Goal: Transaction & Acquisition: Obtain resource

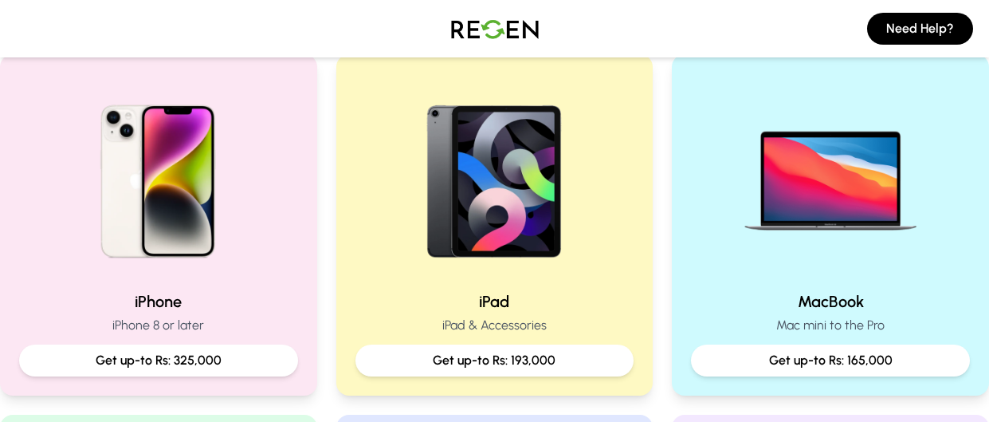
scroll to position [346, 0]
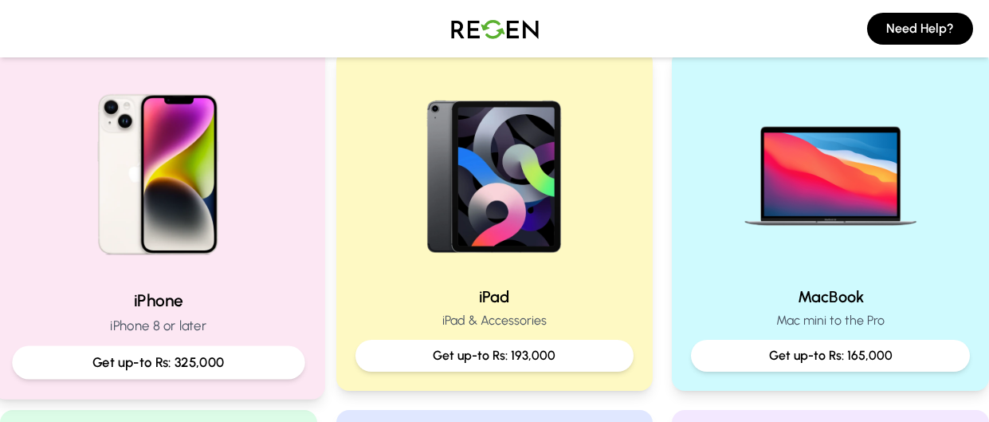
click at [198, 249] on img at bounding box center [158, 168] width 214 height 214
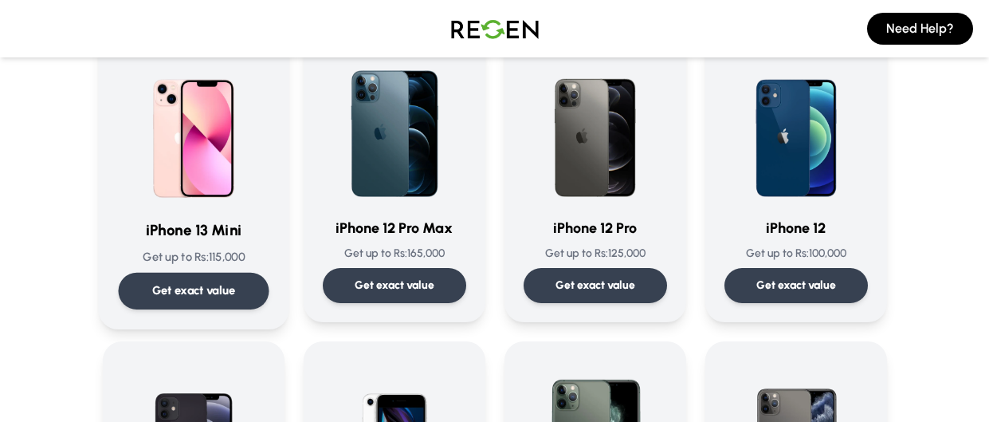
scroll to position [1076, 0]
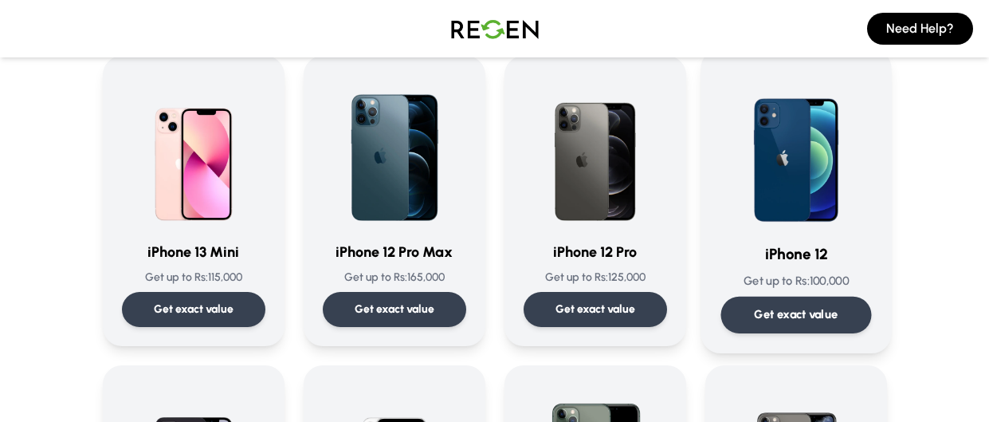
click at [797, 228] on div "iPhone 12 Get up to Rs: 100,000 Get exact value" at bounding box center [795, 201] width 151 height 265
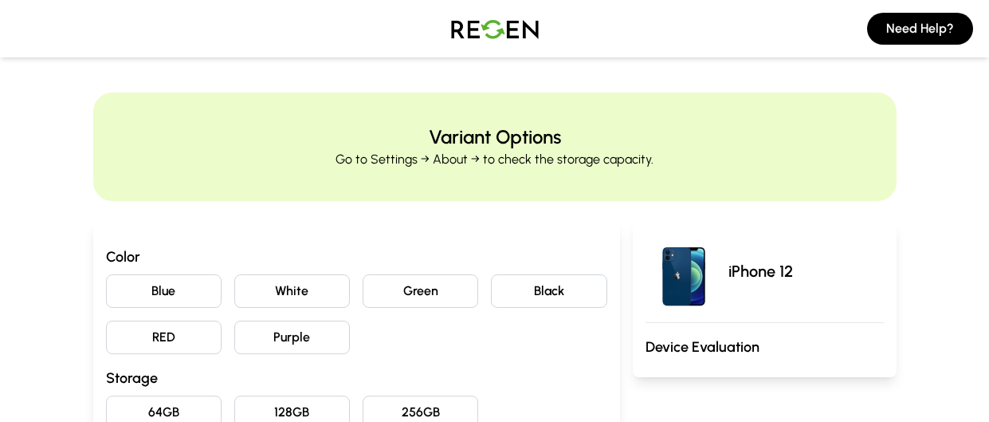
click at [306, 292] on button "White" at bounding box center [292, 290] width 116 height 33
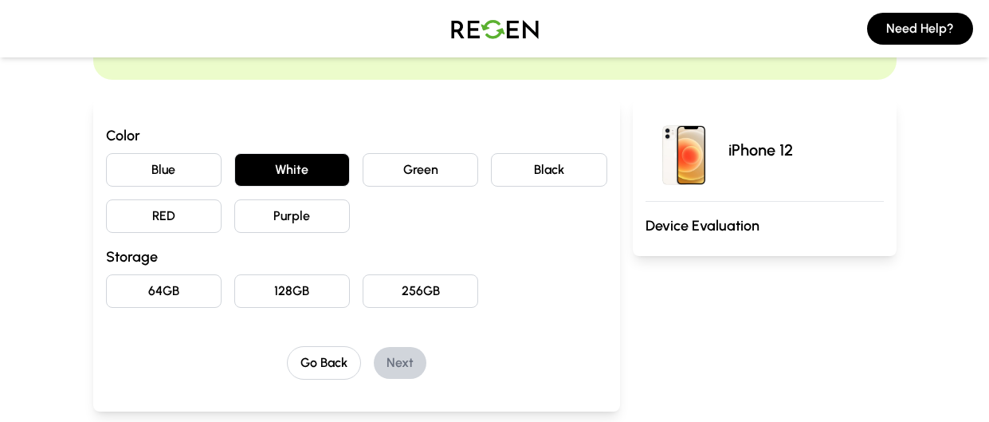
click at [306, 292] on button "128GB" at bounding box center [292, 290] width 116 height 33
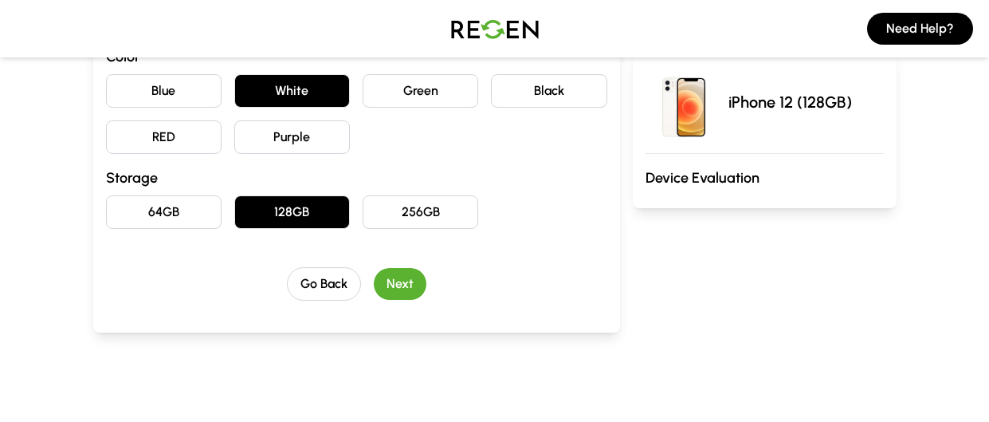
scroll to position [203, 0]
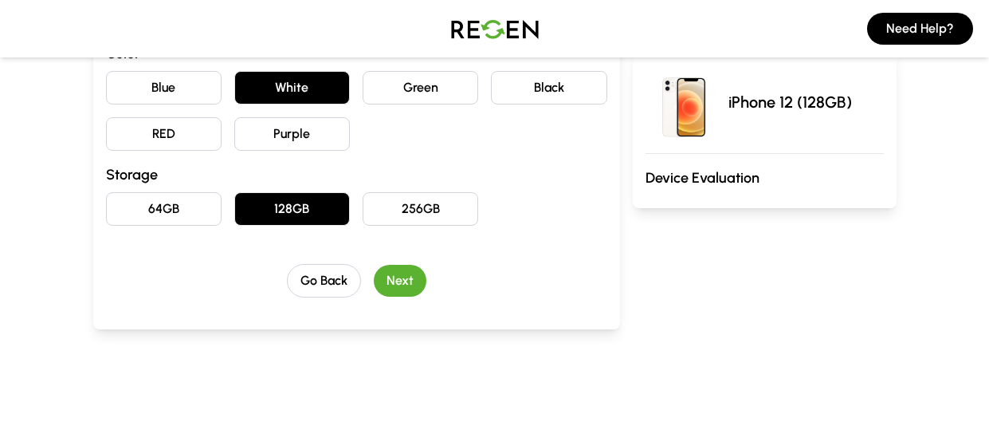
click at [402, 273] on button "Next" at bounding box center [400, 281] width 53 height 32
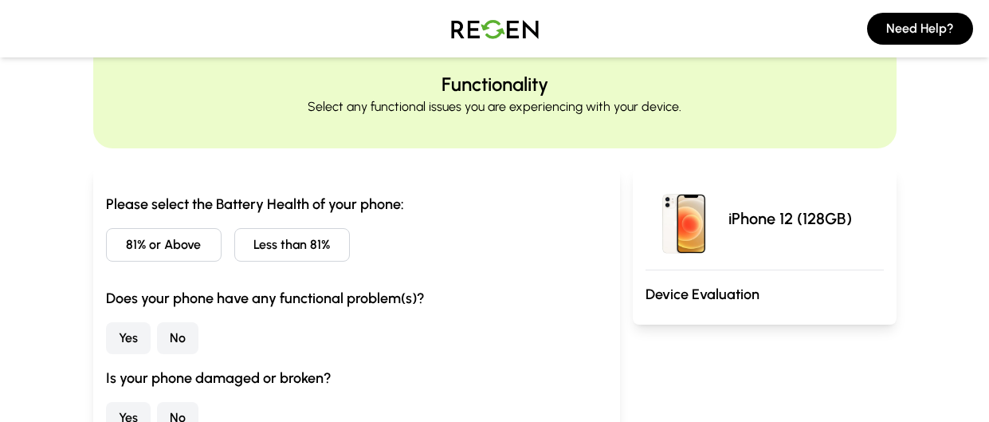
scroll to position [56, 0]
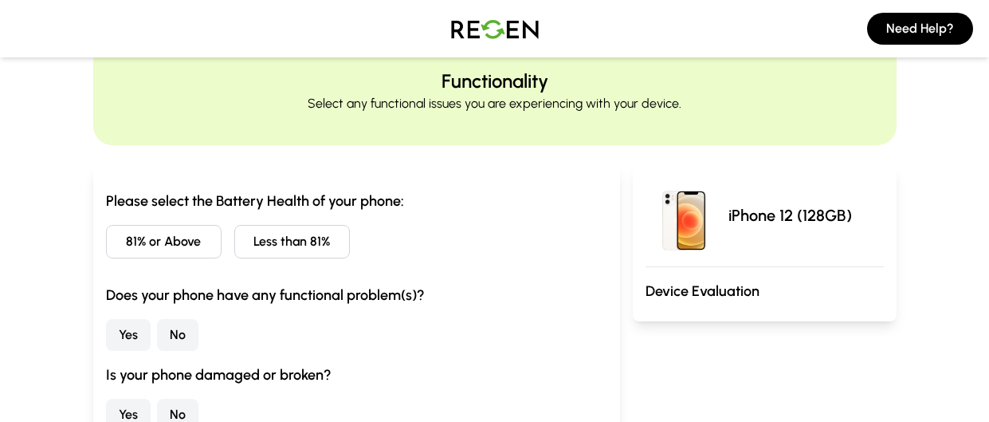
click at [179, 240] on button "81% or Above" at bounding box center [164, 241] width 116 height 33
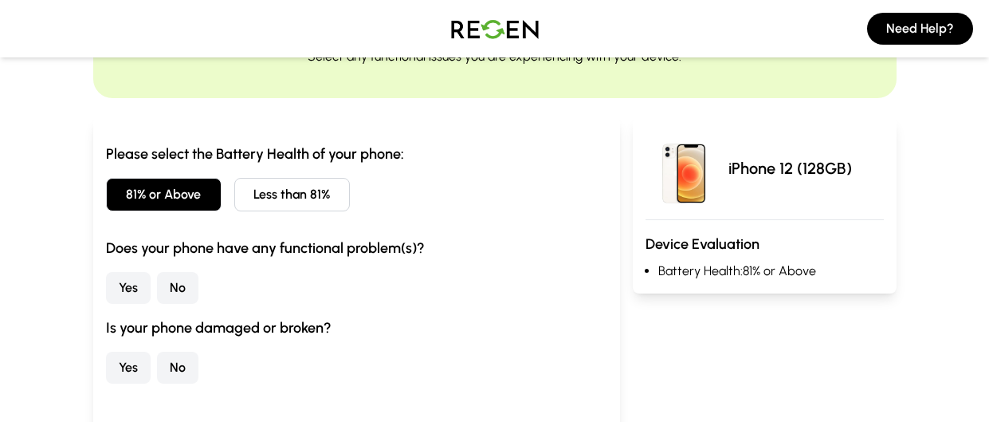
scroll to position [106, 0]
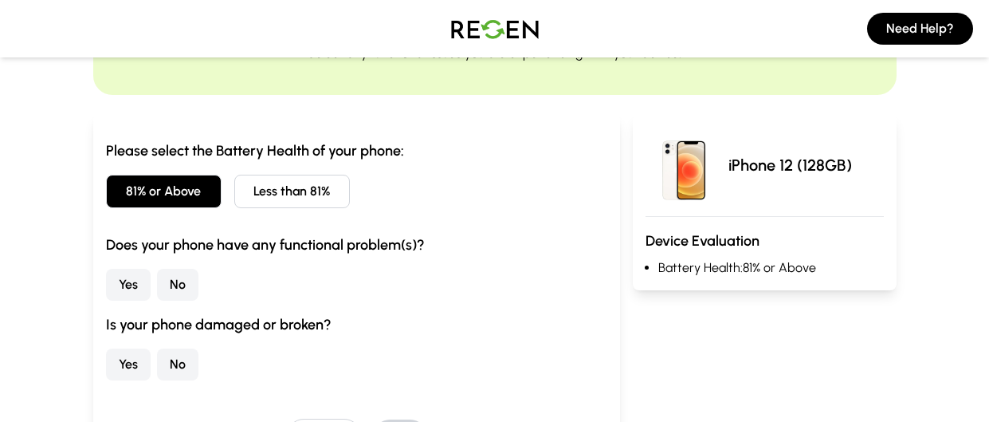
click at [135, 283] on button "Yes" at bounding box center [128, 285] width 45 height 32
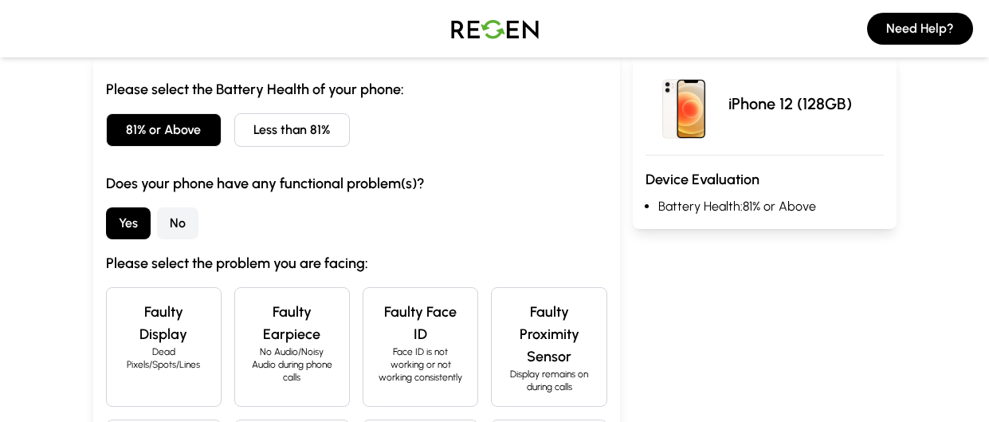
scroll to position [168, 0]
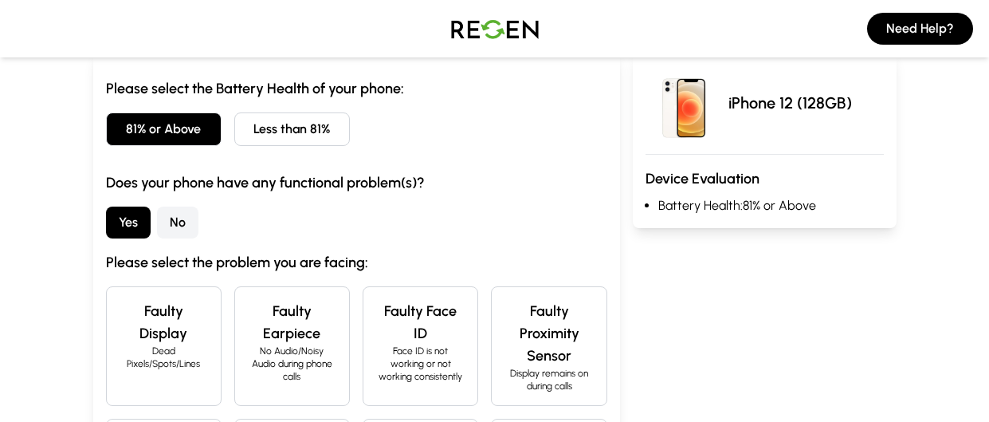
click at [164, 221] on button "No" at bounding box center [177, 222] width 41 height 32
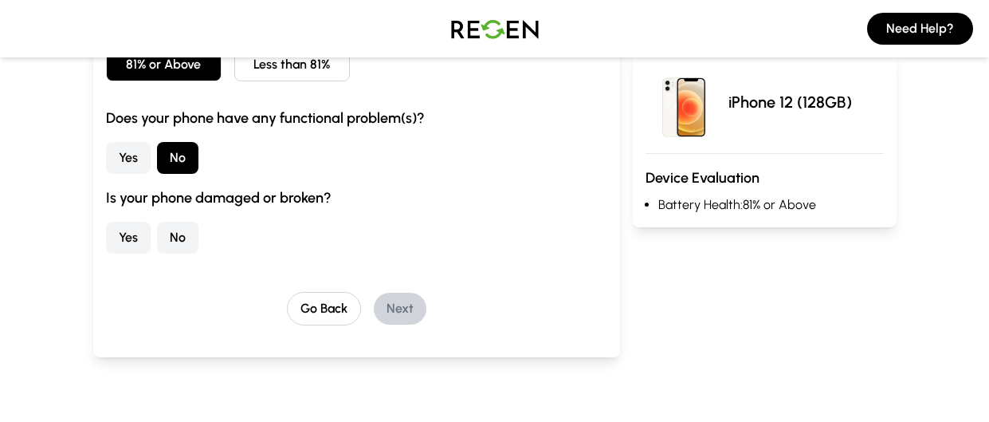
scroll to position [237, 0]
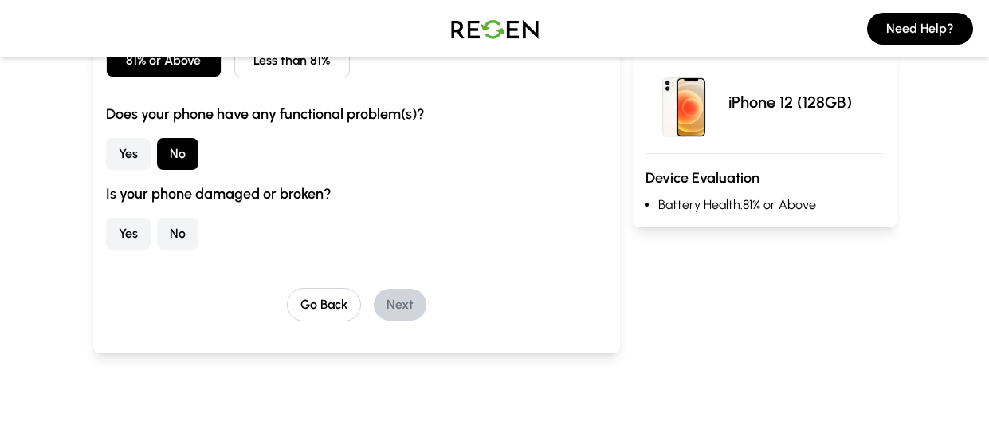
click at [164, 221] on button "No" at bounding box center [177, 234] width 41 height 32
click at [414, 308] on button "Next" at bounding box center [400, 304] width 53 height 32
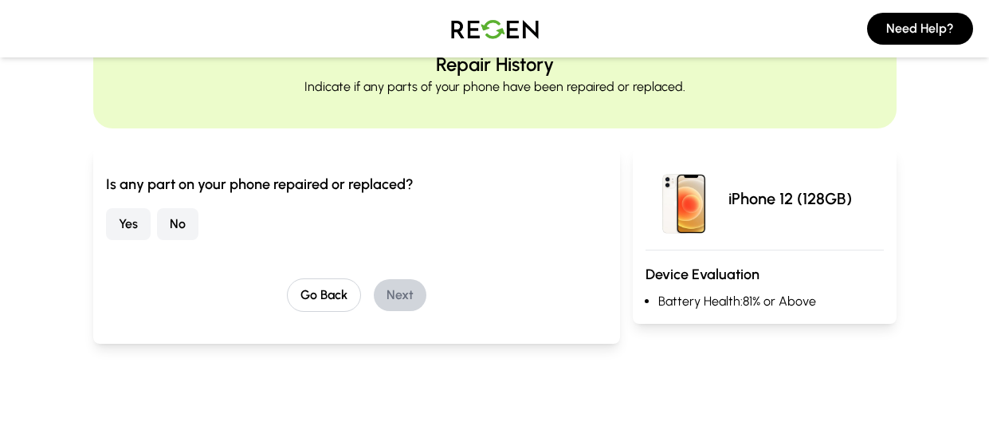
scroll to position [61, 0]
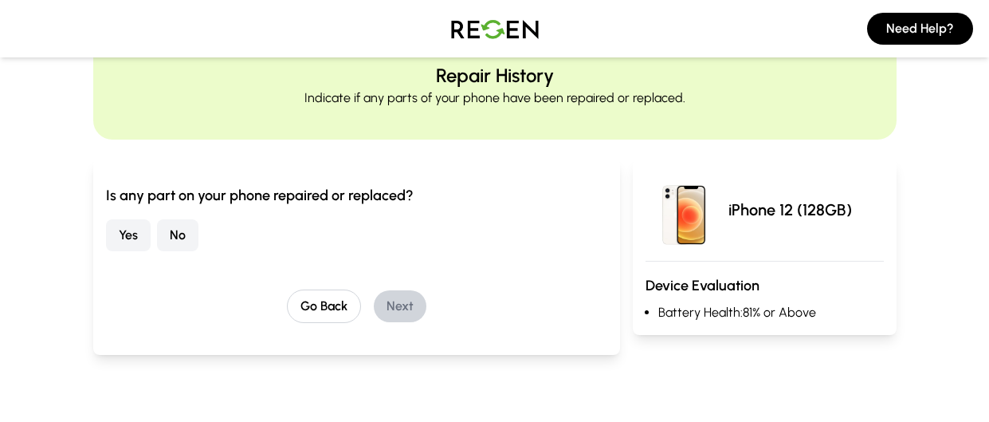
click at [182, 235] on button "No" at bounding box center [177, 235] width 41 height 32
click at [417, 312] on button "Next" at bounding box center [400, 306] width 53 height 32
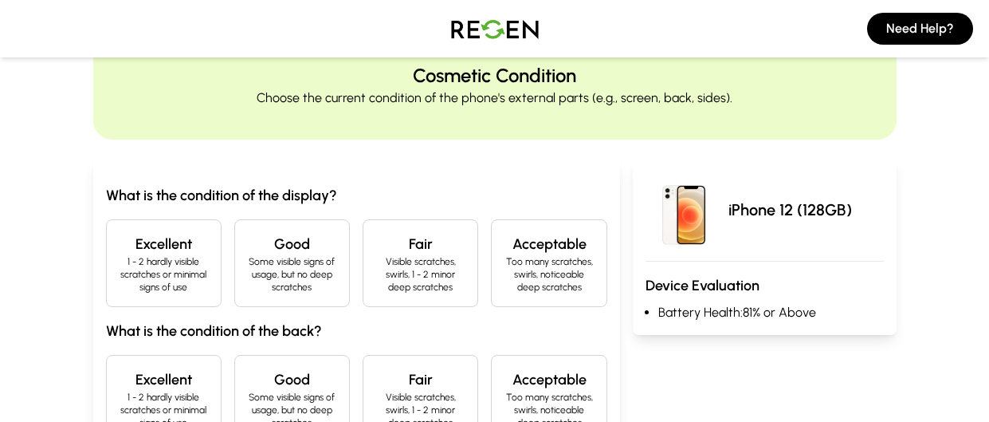
click at [255, 261] on p "Some visible signs of usage, but no deep scratches" at bounding box center [292, 274] width 88 height 38
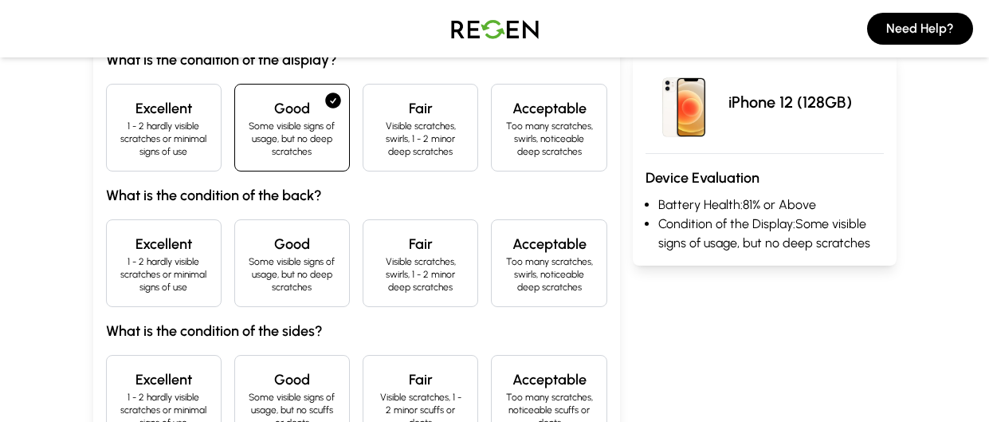
scroll to position [201, 0]
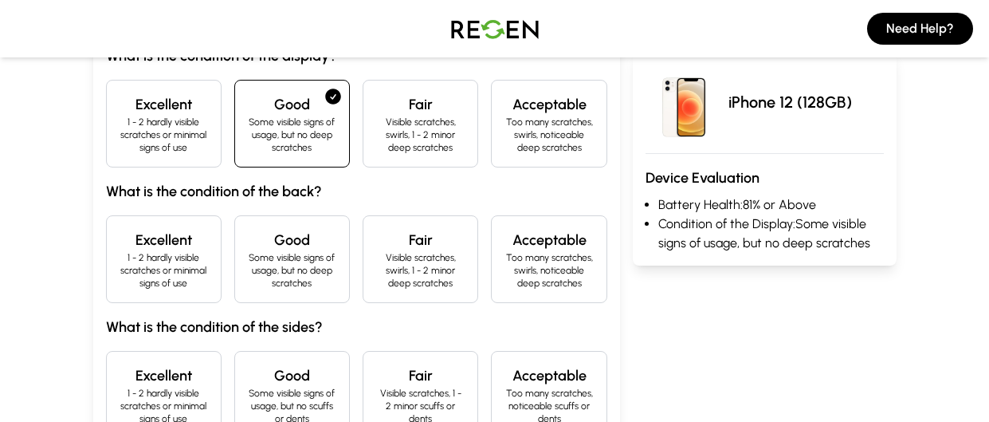
click at [181, 255] on p "1 - 2 hardly visible scratches or minimal signs of use" at bounding box center [164, 270] width 88 height 38
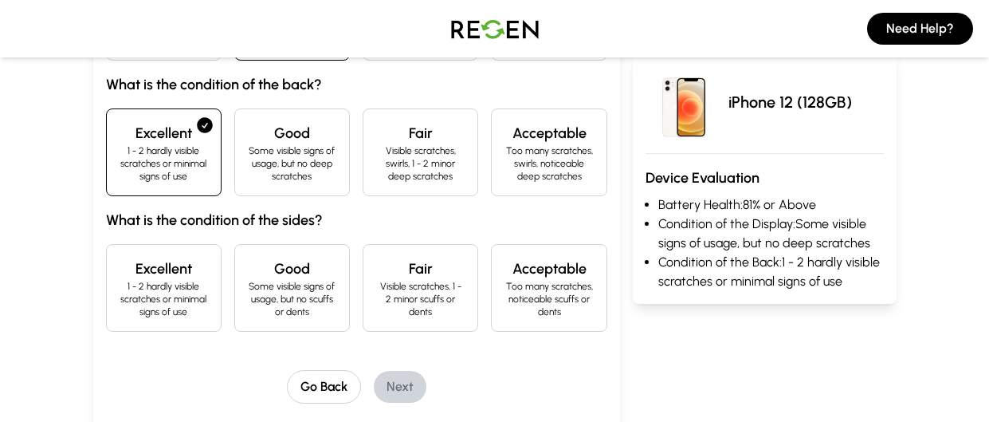
scroll to position [313, 0]
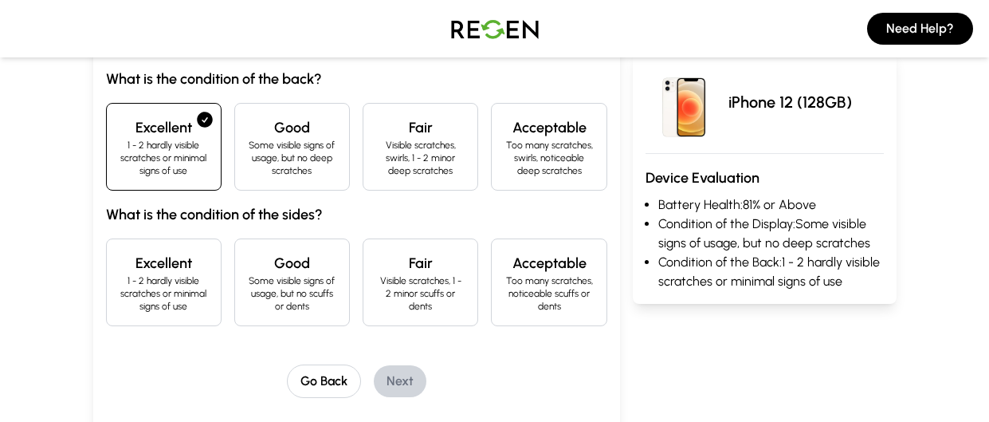
click at [181, 255] on h4 "Excellent" at bounding box center [164, 263] width 88 height 22
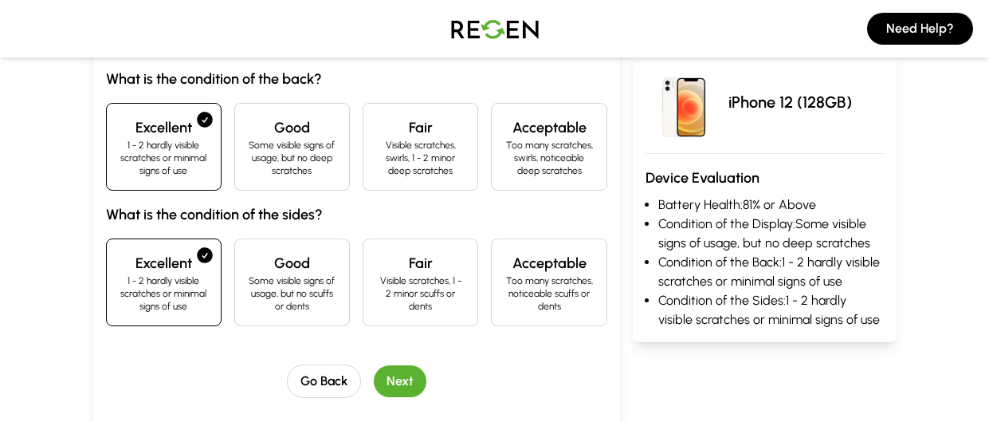
click at [403, 370] on button "Next" at bounding box center [400, 381] width 53 height 32
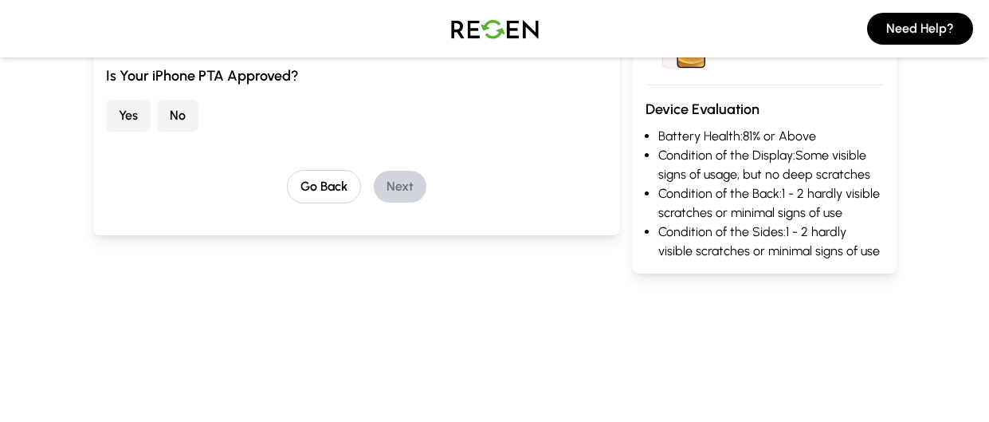
scroll to position [100, 0]
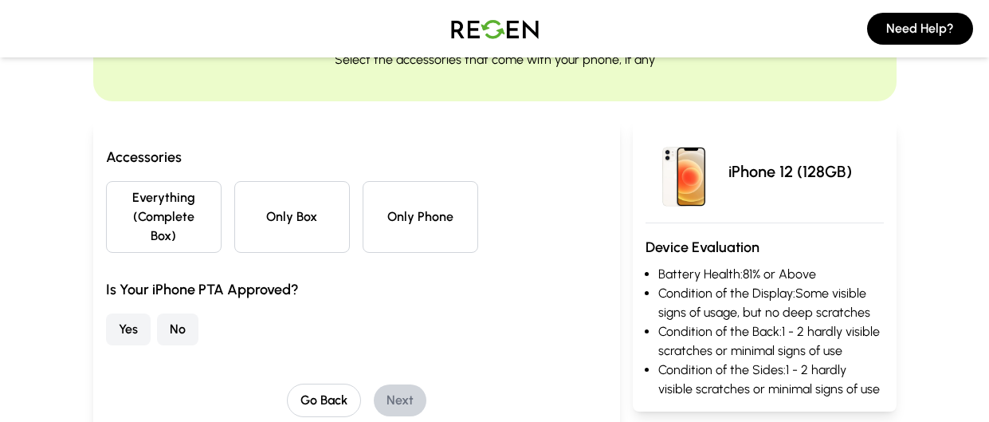
click at [284, 223] on button "Only Box" at bounding box center [292, 217] width 116 height 72
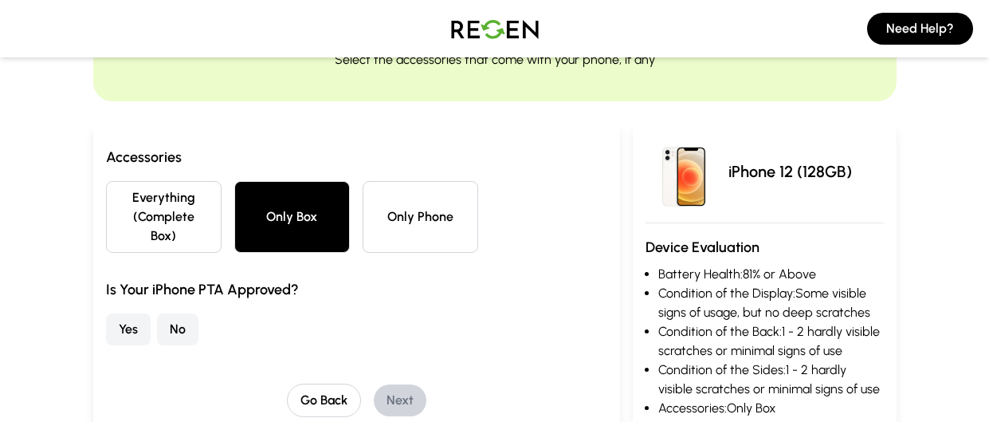
click at [118, 313] on button "Yes" at bounding box center [128, 329] width 45 height 32
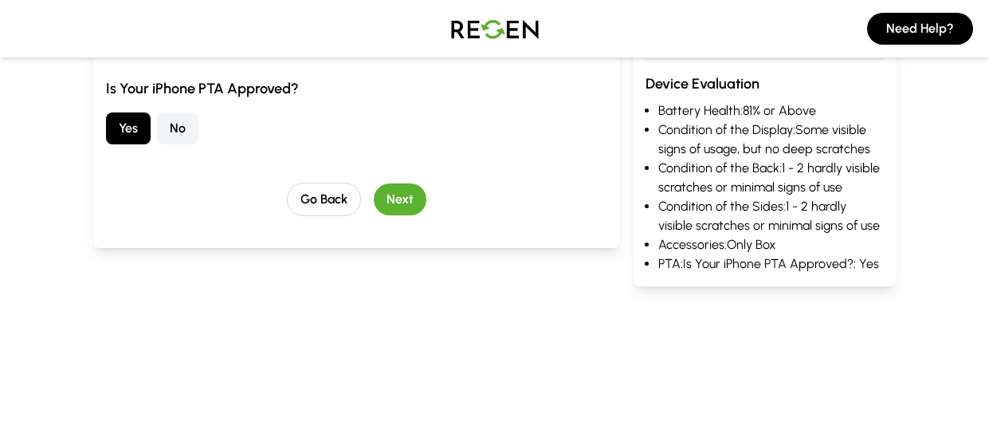
scroll to position [309, 0]
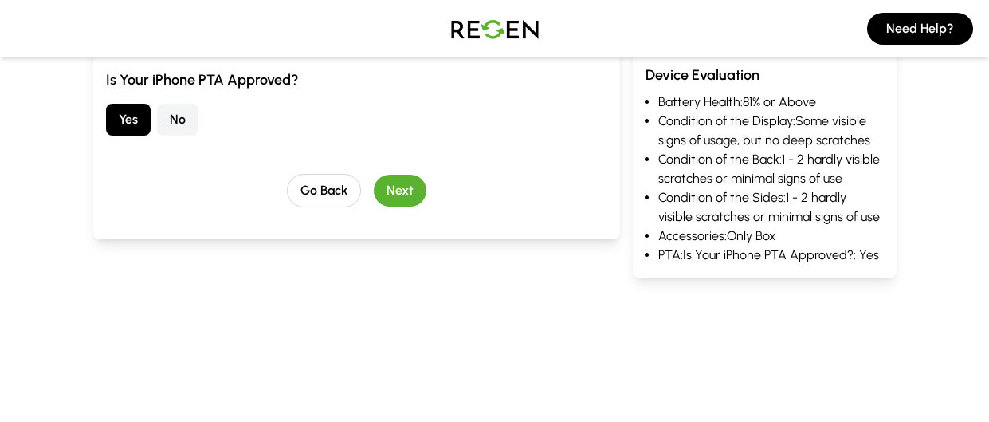
click at [410, 177] on button "Next" at bounding box center [400, 191] width 53 height 32
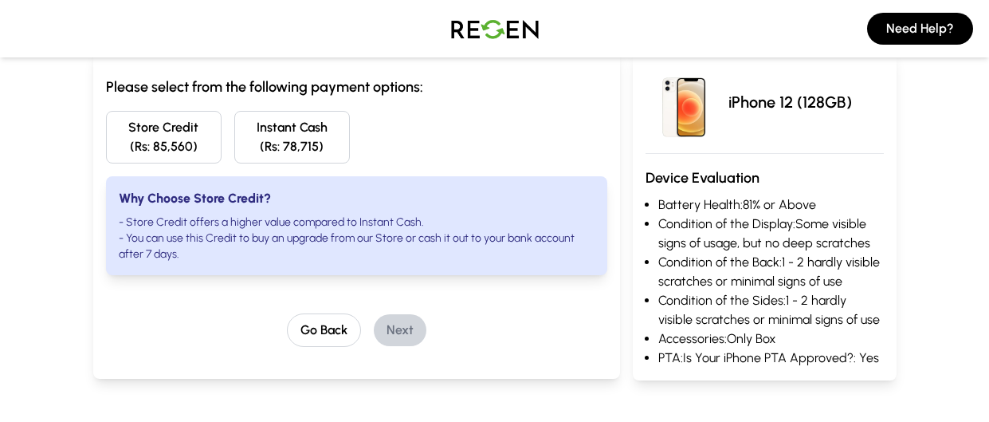
scroll to position [179, 0]
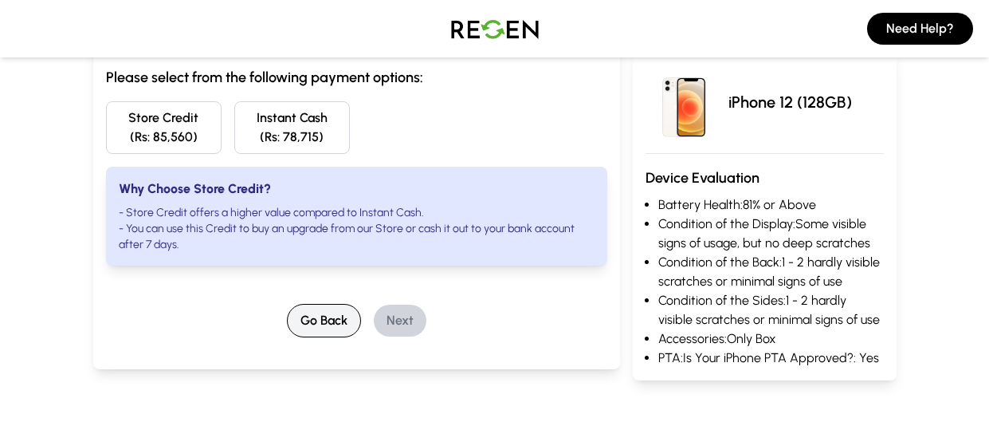
click at [332, 308] on button "Go Back" at bounding box center [324, 320] width 74 height 33
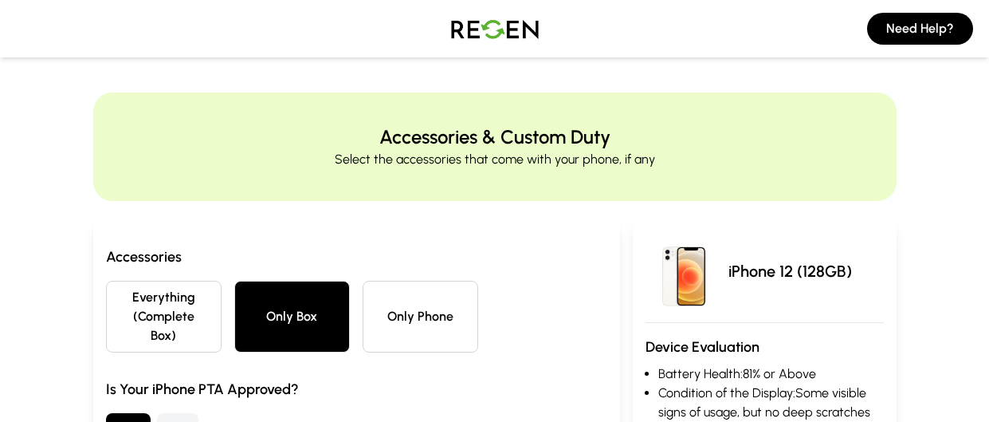
scroll to position [0, 0]
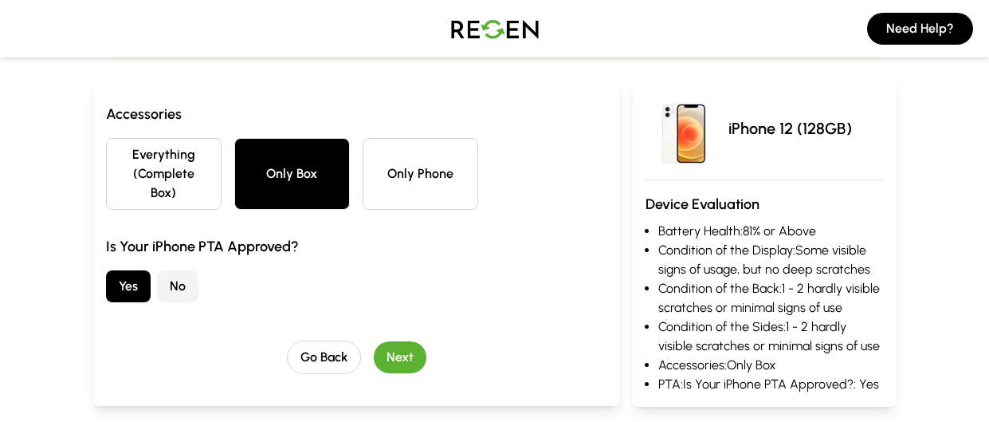
click at [332, 314] on div "Accessories Everything (Complete Box) Only Box Only Phone Is Your iPhone PTA Ap…" at bounding box center [356, 238] width 501 height 271
click at [332, 340] on button "Go Back" at bounding box center [324, 356] width 74 height 33
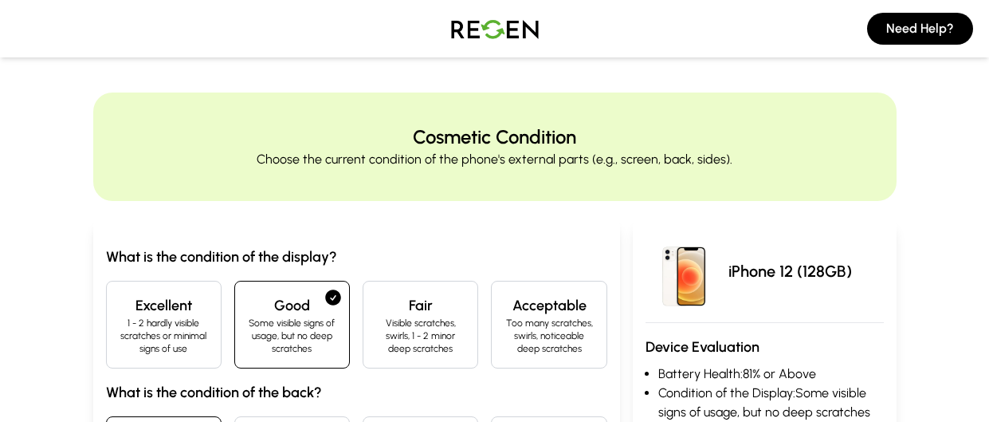
click at [183, 320] on p "1 - 2 hardly visible scratches or minimal signs of use" at bounding box center [164, 335] width 88 height 38
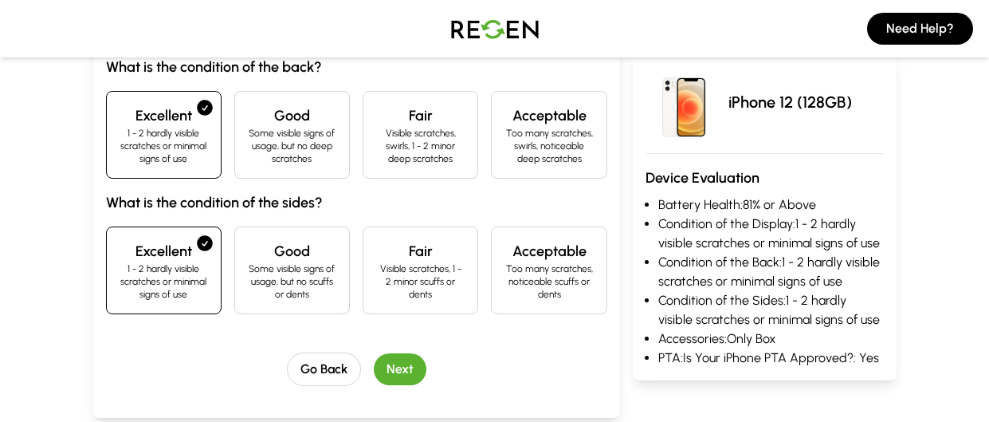
scroll to position [329, 0]
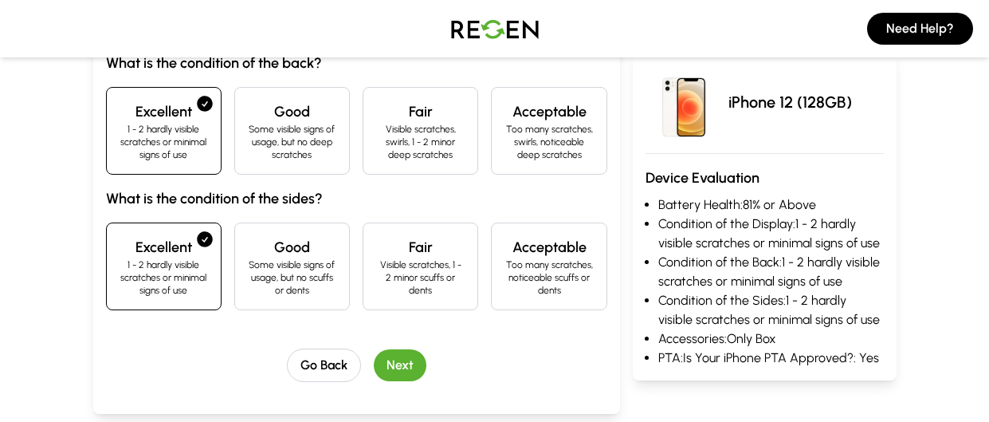
click at [409, 365] on button "Next" at bounding box center [400, 365] width 53 height 32
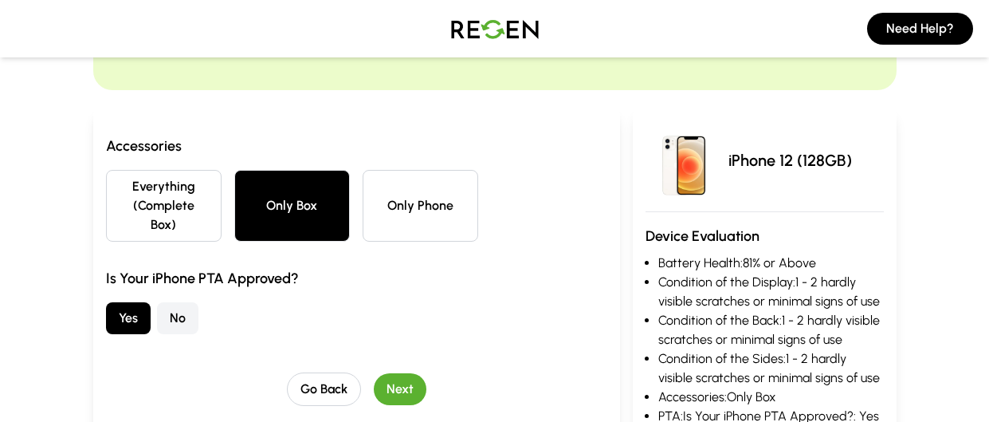
scroll to position [114, 0]
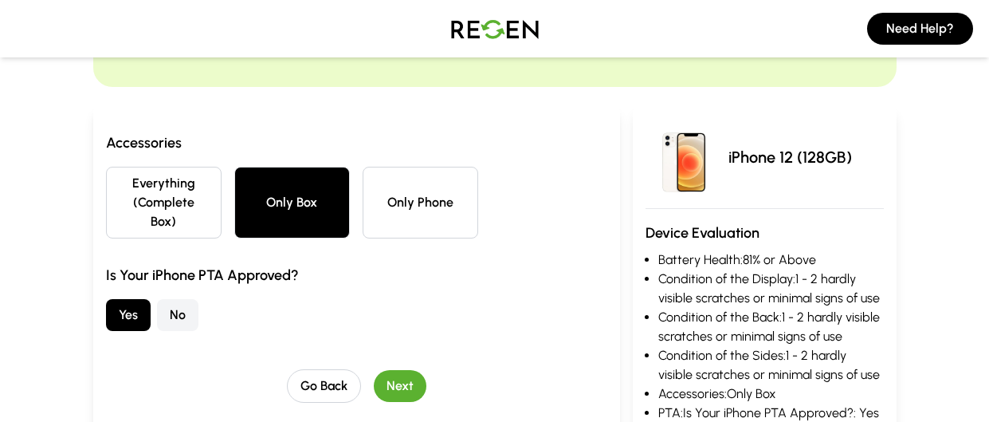
click at [409, 370] on button "Next" at bounding box center [400, 386] width 53 height 32
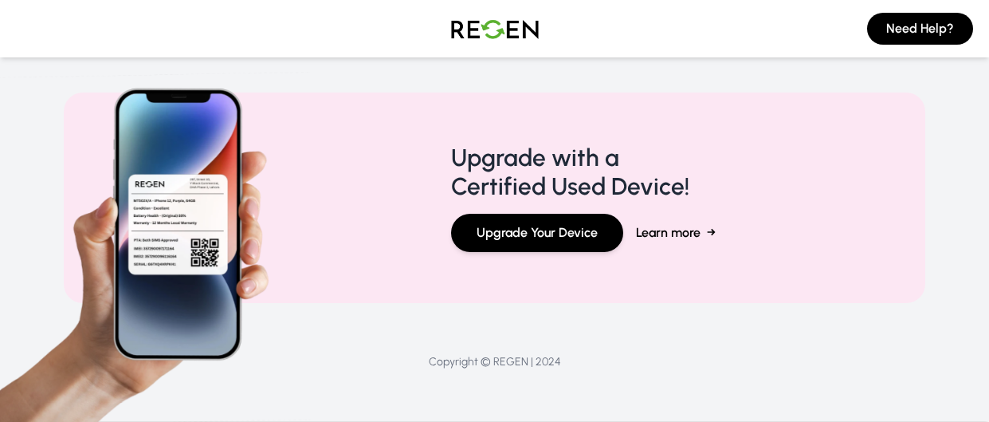
scroll to position [0, 0]
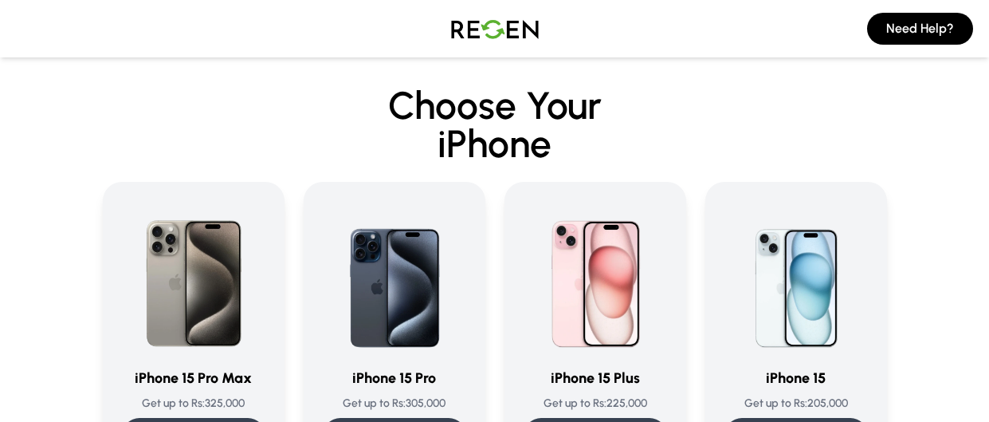
click at [518, 31] on img at bounding box center [495, 28] width 112 height 45
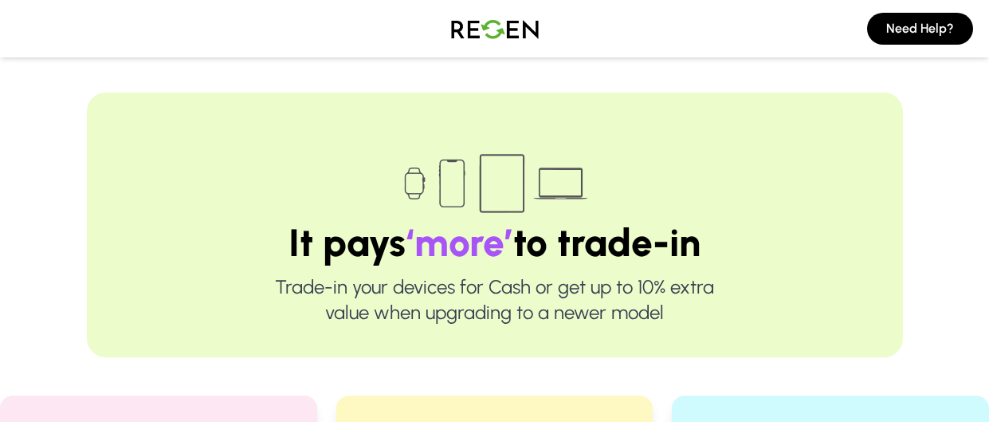
click at [498, 37] on img at bounding box center [495, 28] width 112 height 45
